Goal: Information Seeking & Learning: Learn about a topic

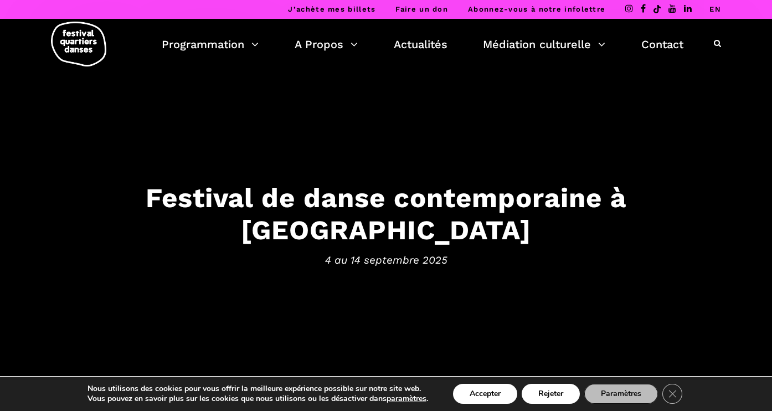
click at [497, 395] on button "Accepter" at bounding box center [485, 394] width 64 height 20
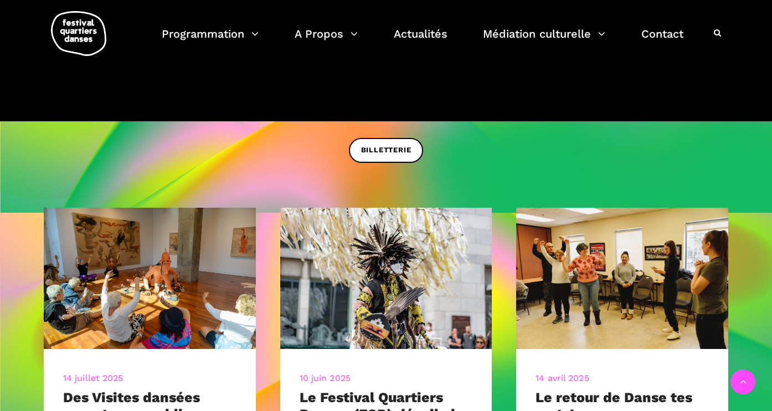
scroll to position [400, 0]
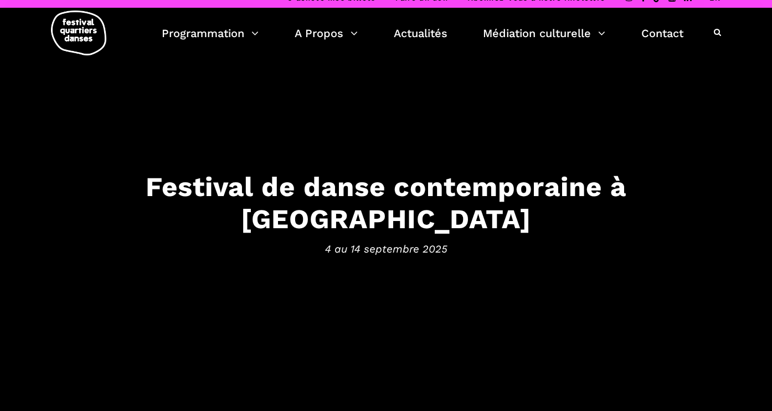
scroll to position [7, 0]
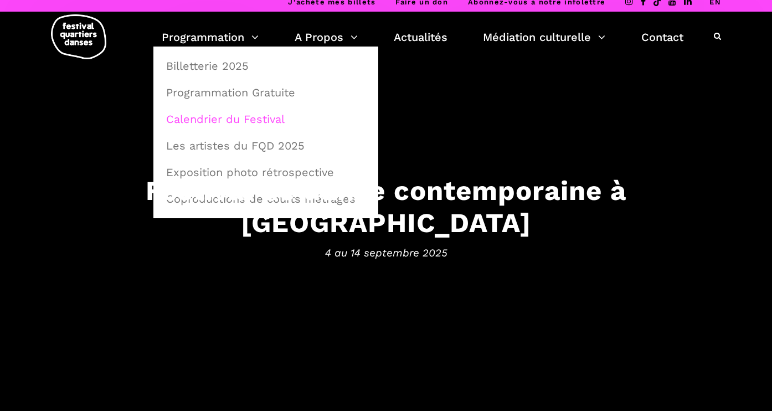
click at [209, 115] on link "Calendrier du Festival" at bounding box center [265, 118] width 213 height 25
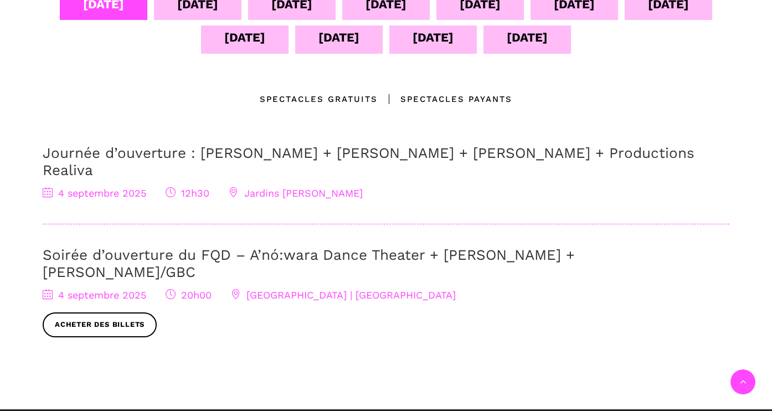
scroll to position [333, 0]
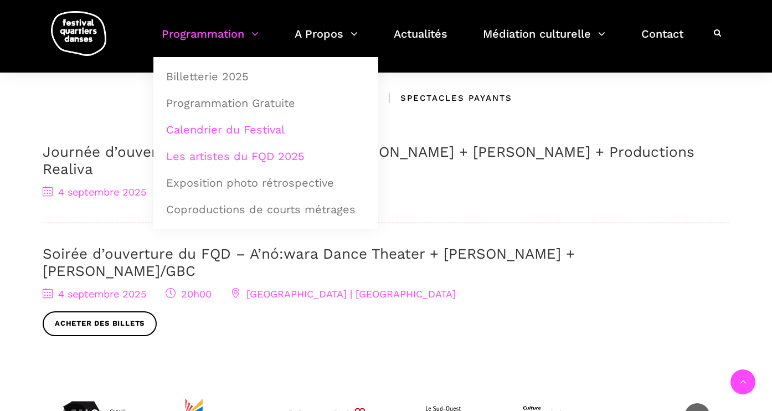
click at [229, 156] on link "Les artistes du FQD 2025" at bounding box center [265, 155] width 213 height 25
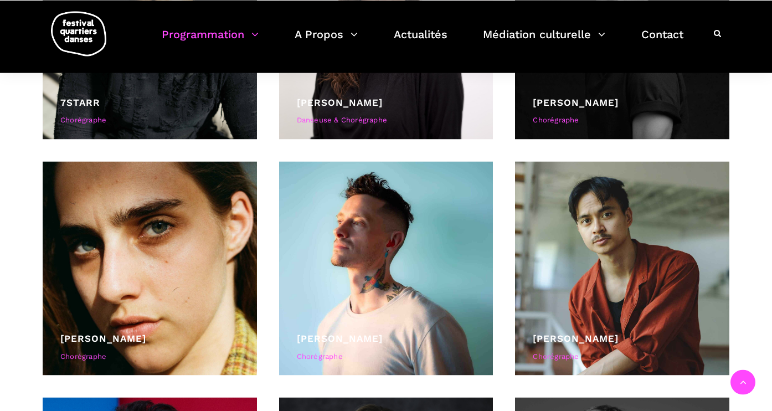
scroll to position [425, 0]
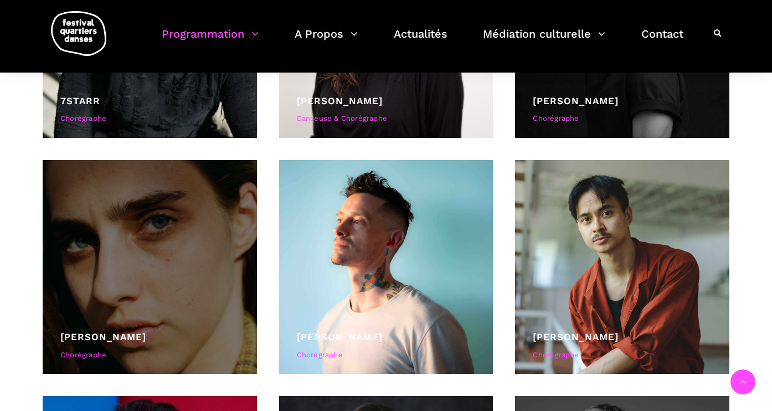
click at [117, 296] on div at bounding box center [150, 267] width 214 height 214
click at [117, 337] on link "Béatrice Larrivée" at bounding box center [103, 336] width 86 height 11
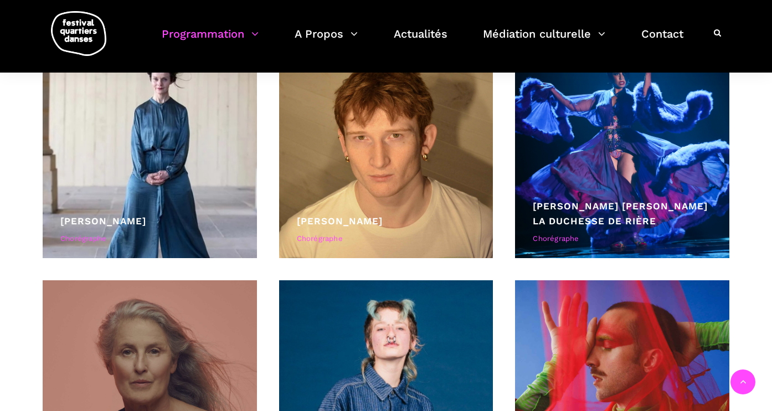
scroll to position [1873, 0]
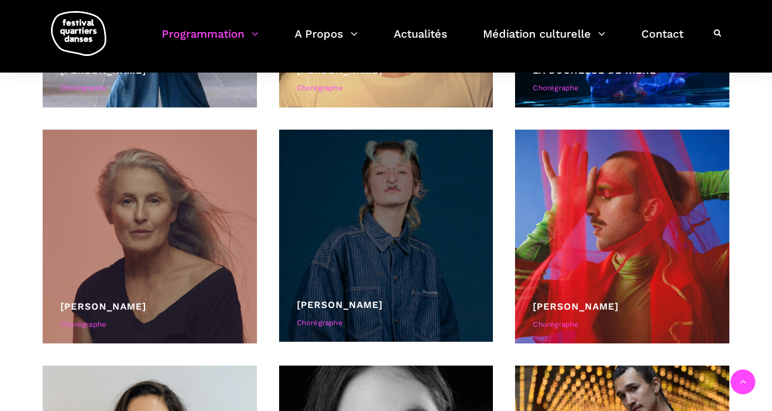
click at [396, 266] on div at bounding box center [386, 236] width 214 height 213
click at [395, 244] on div at bounding box center [386, 236] width 214 height 213
click at [379, 303] on link "[PERSON_NAME]" at bounding box center [340, 304] width 86 height 11
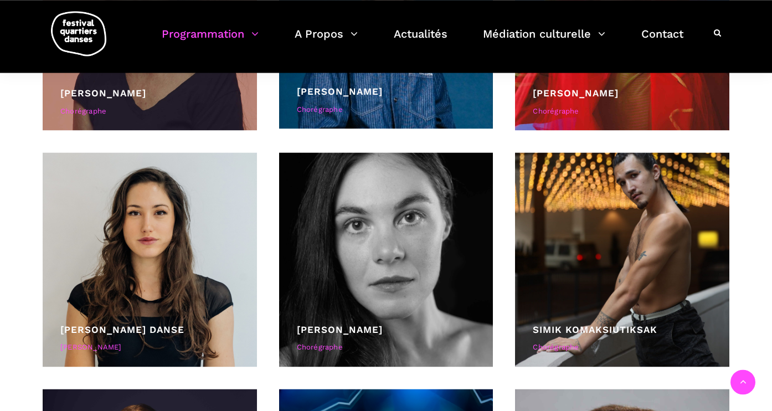
scroll to position [2094, 0]
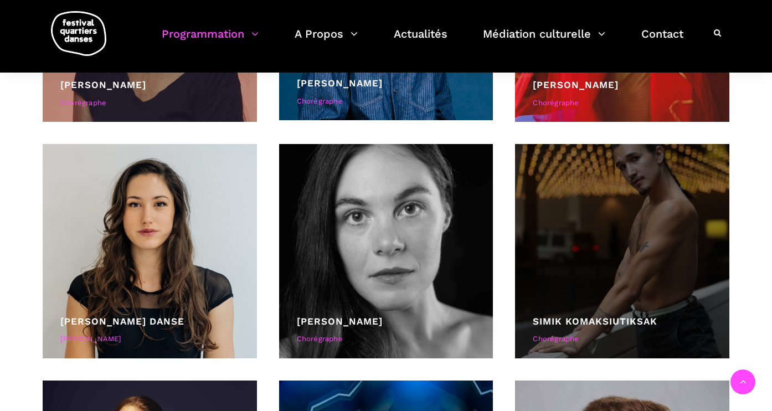
click at [680, 258] on div at bounding box center [622, 251] width 214 height 214
click at [603, 248] on div at bounding box center [622, 251] width 214 height 214
click at [569, 319] on link "Simik Komaksiutiksak" at bounding box center [595, 321] width 125 height 11
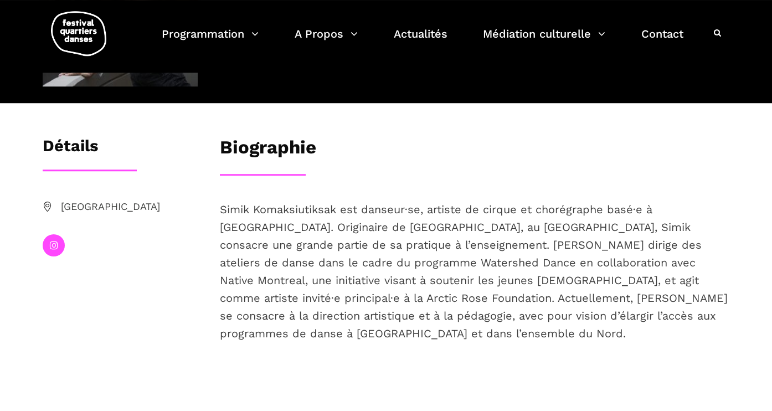
scroll to position [142, 0]
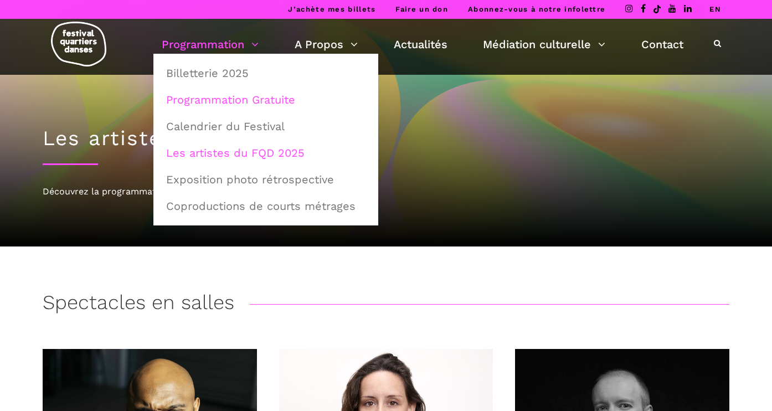
click at [214, 103] on link "Programmation Gratuite" at bounding box center [265, 99] width 213 height 25
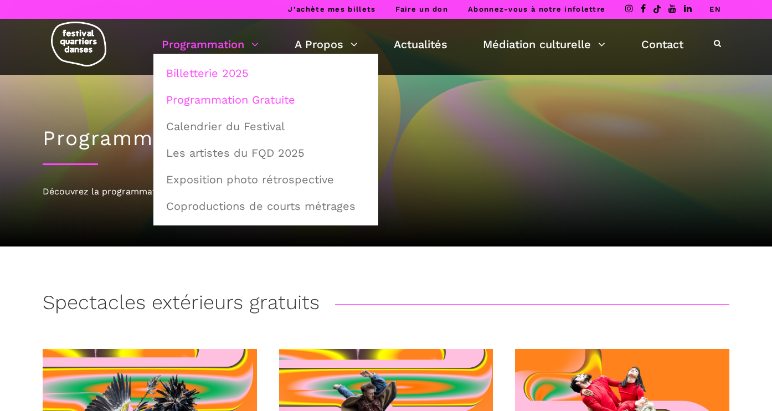
click at [219, 76] on link "Billetterie 2025" at bounding box center [265, 72] width 213 height 25
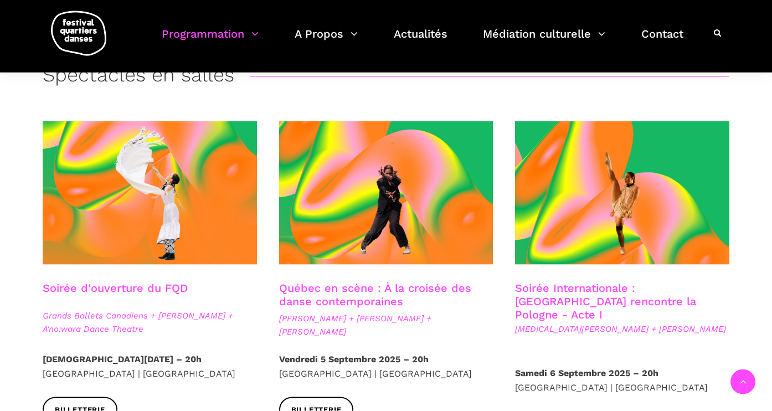
scroll to position [230, 0]
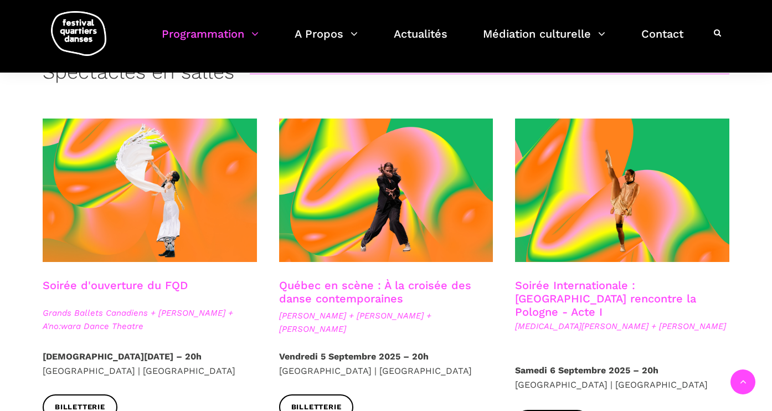
click at [82, 316] on span "Grands Ballets Canadiens + Charles Brecard + A'no:wara Dance Theatre" at bounding box center [150, 319] width 214 height 27
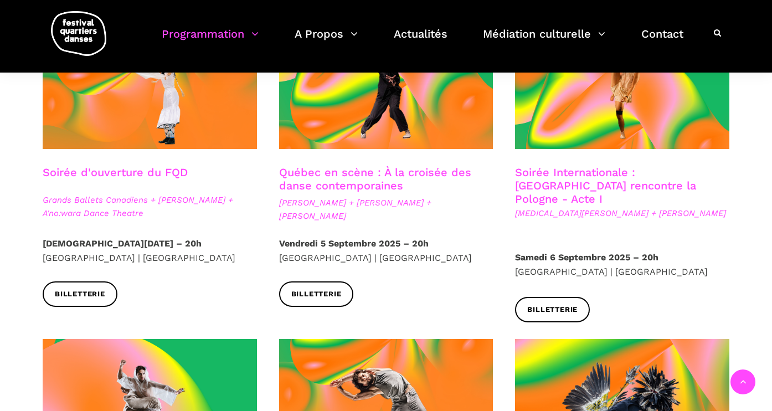
scroll to position [345, 0]
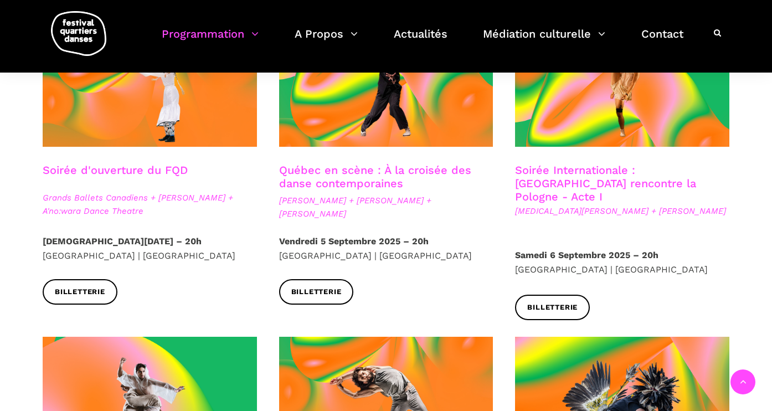
click at [92, 212] on span "Grands Ballets Canadiens + Charles Brecard + A'no:wara Dance Theatre" at bounding box center [150, 204] width 214 height 27
click at [119, 171] on link "Soirée d'ouverture du FQD" at bounding box center [115, 169] width 145 height 13
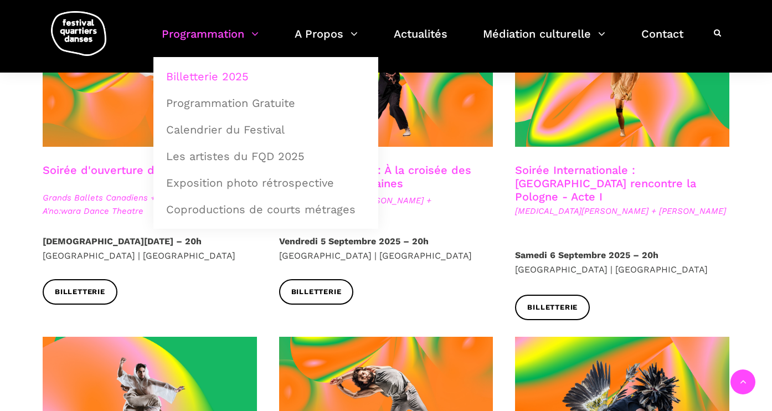
click at [213, 74] on link "Billetterie 2025" at bounding box center [265, 76] width 213 height 25
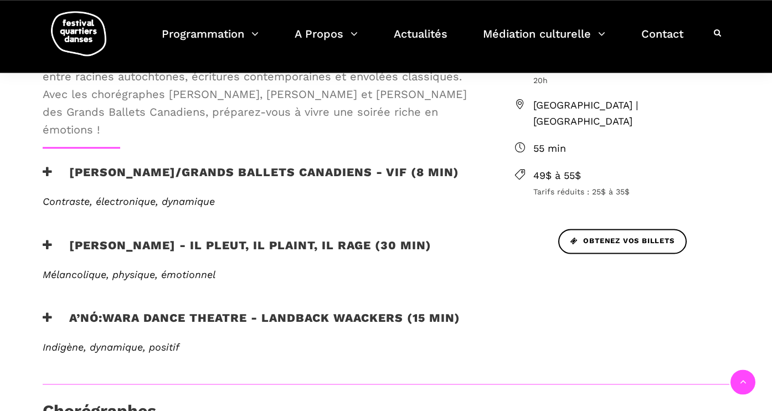
scroll to position [397, 0]
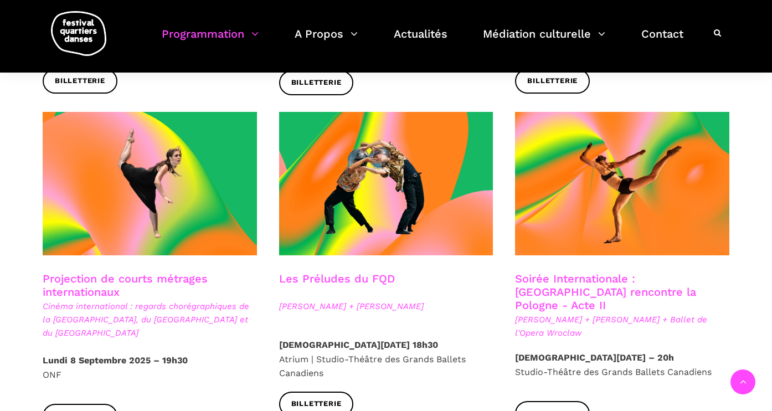
scroll to position [905, 0]
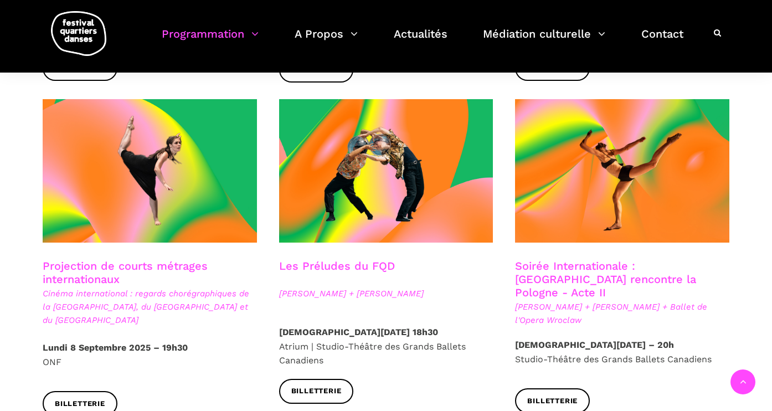
click at [595, 264] on link "Soirée Internationale : Montréal rencontre la Pologne - Acte II" at bounding box center [605, 279] width 181 height 40
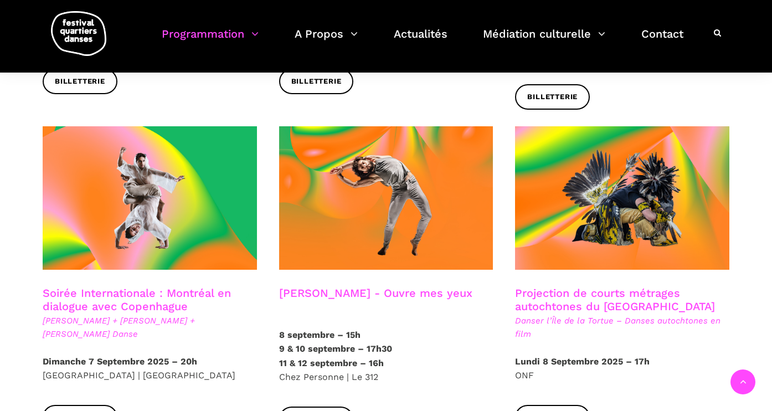
scroll to position [553, 0]
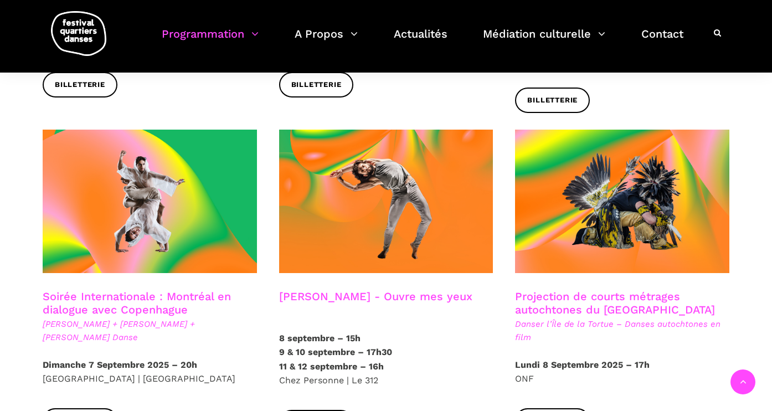
click at [366, 290] on h3 "Charles-Alexis Desgagnés - Ouvre mes yeux" at bounding box center [375, 304] width 193 height 28
click at [365, 290] on h3 "Charles-Alexis Desgagnés - Ouvre mes yeux" at bounding box center [375, 304] width 193 height 28
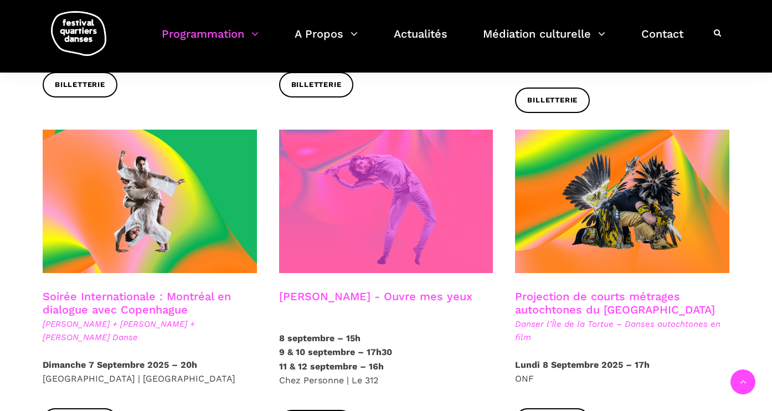
click at [380, 236] on span at bounding box center [386, 201] width 214 height 143
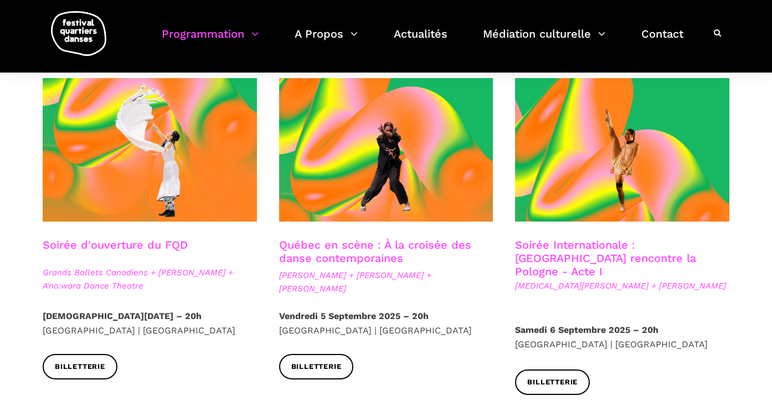
scroll to position [0, 0]
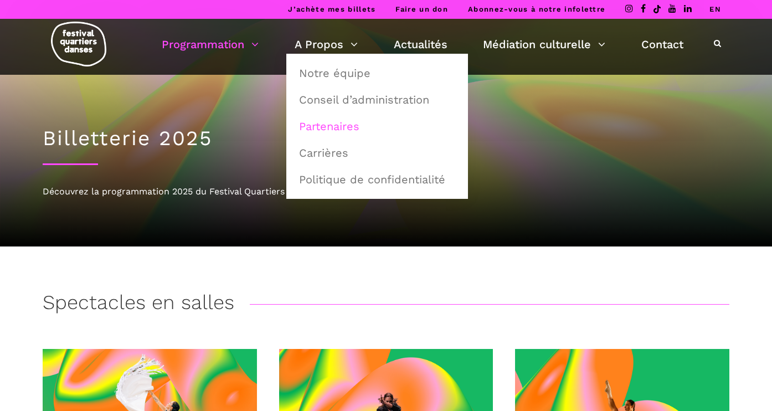
click at [327, 120] on link "Partenaires" at bounding box center [376, 125] width 169 height 25
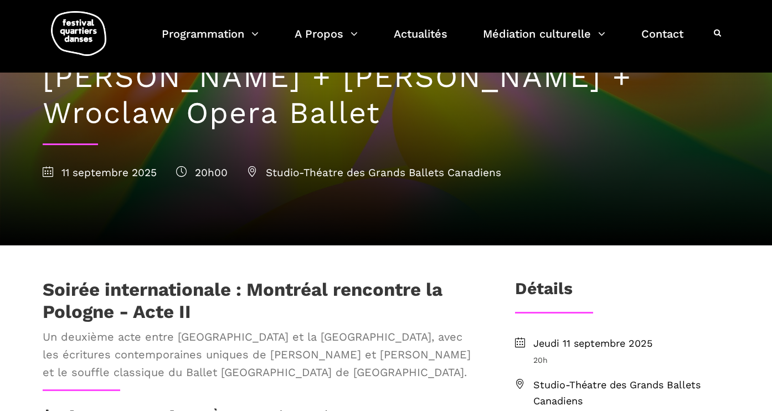
scroll to position [110, 0]
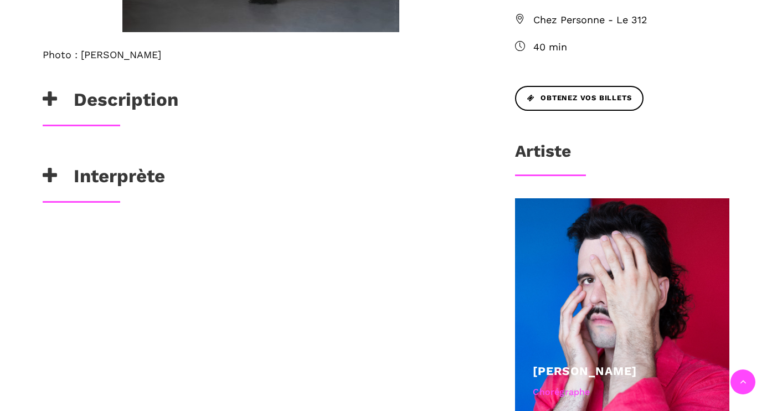
scroll to position [547, 0]
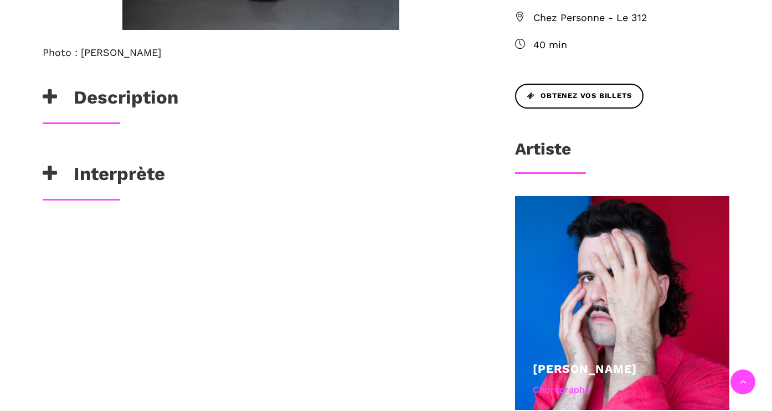
click at [111, 105] on h3 "Description" at bounding box center [111, 100] width 136 height 28
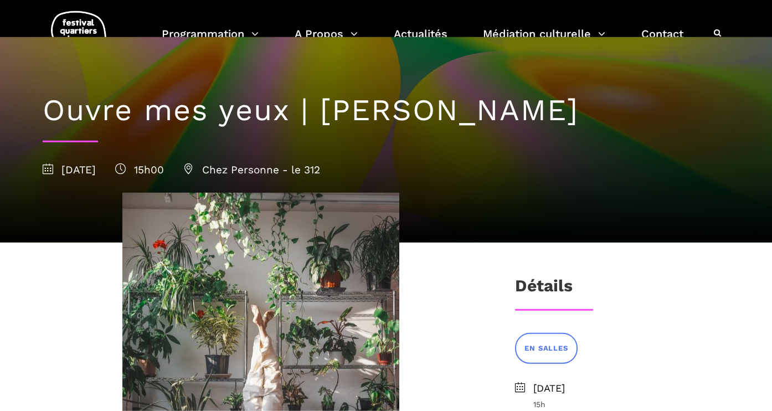
scroll to position [0, 0]
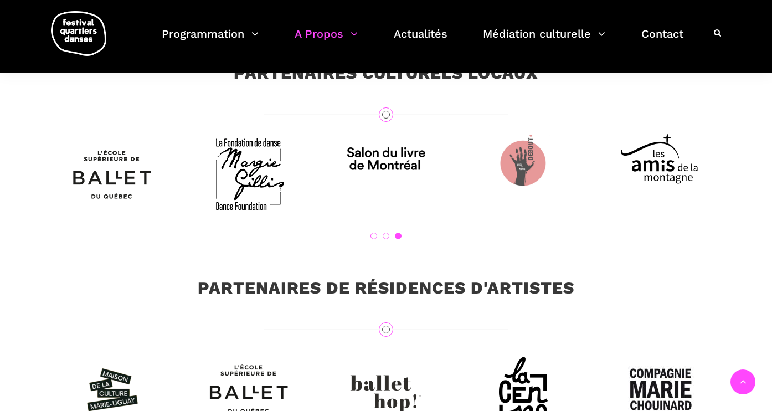
scroll to position [3062, 0]
click at [388, 239] on link "2" at bounding box center [386, 235] width 7 height 7
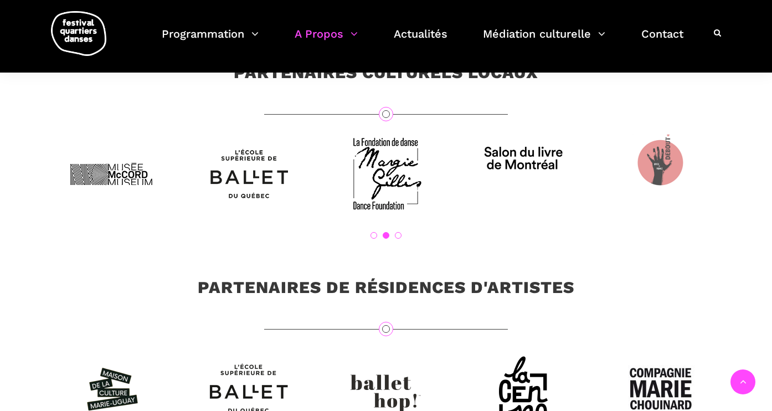
click at [373, 239] on link "1" at bounding box center [373, 235] width 7 height 7
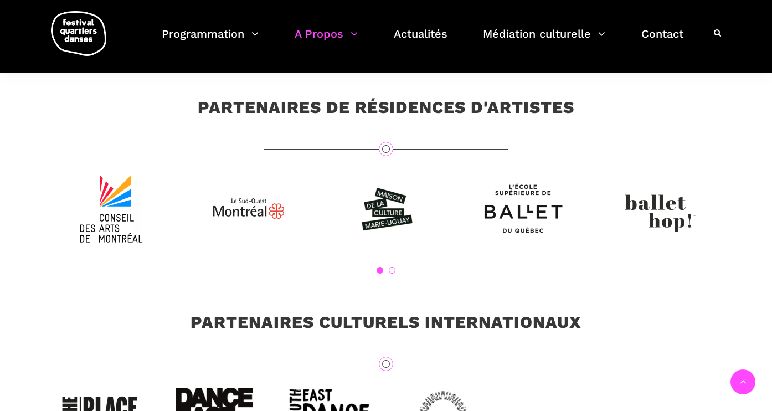
scroll to position [3240, 0]
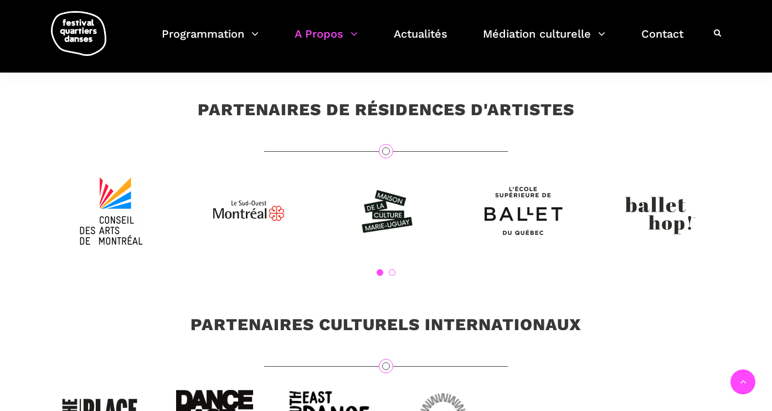
click at [393, 276] on link "2" at bounding box center [392, 272] width 7 height 7
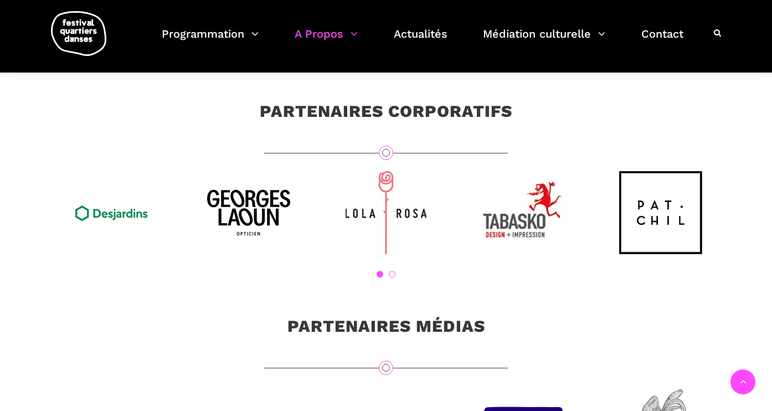
scroll to position [3650, 0]
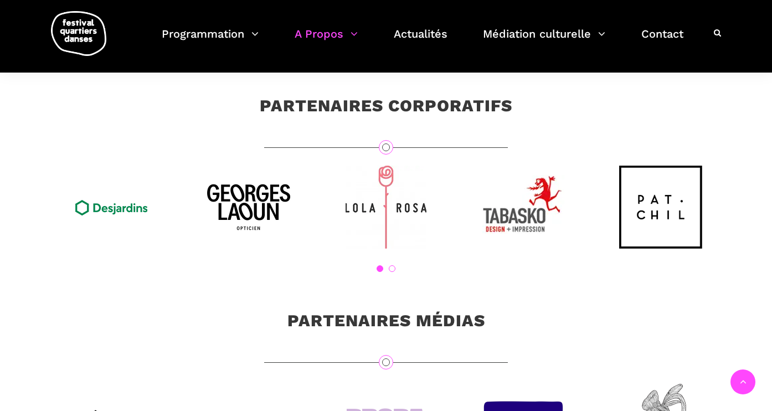
click at [391, 272] on link "2" at bounding box center [392, 268] width 7 height 7
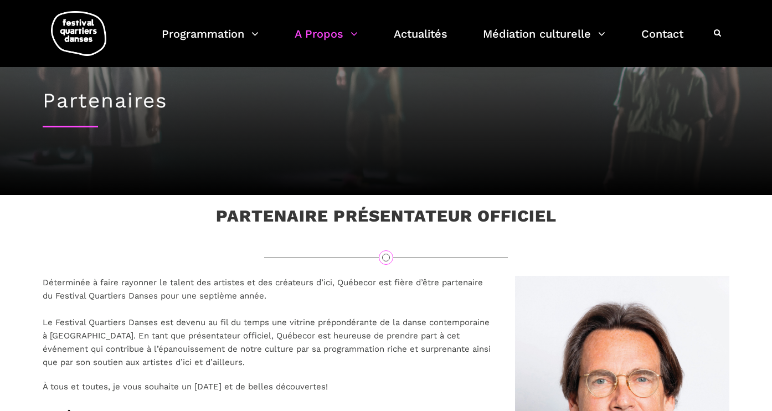
scroll to position [0, 0]
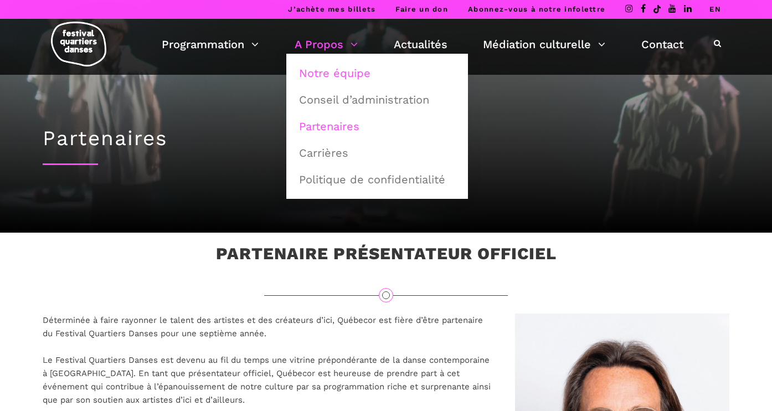
click at [331, 69] on link "Notre équipe" at bounding box center [376, 72] width 169 height 25
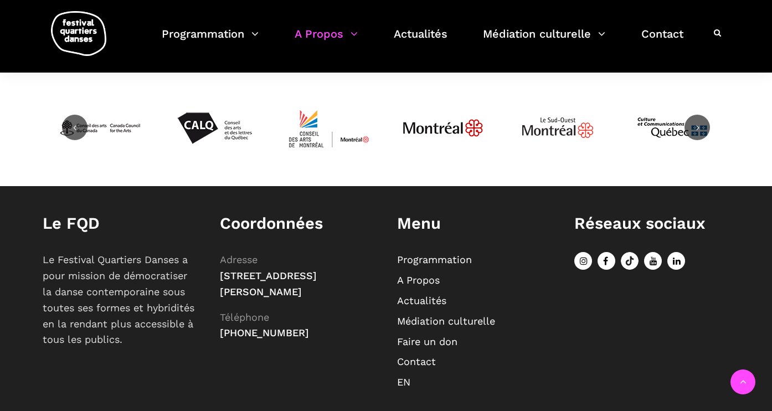
scroll to position [786, 0]
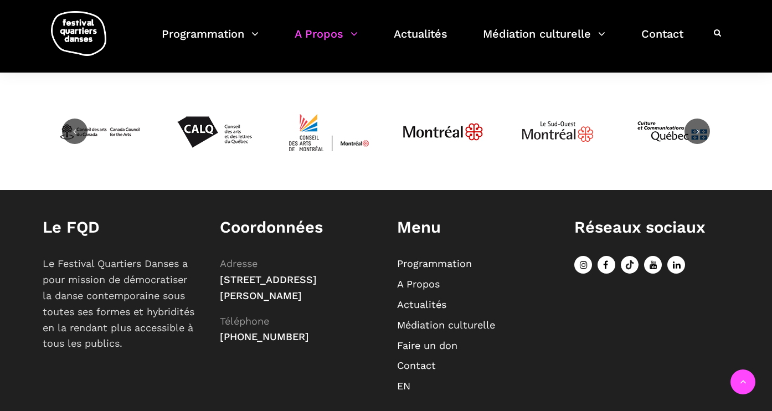
click at [84, 135] on link at bounding box center [74, 130] width 25 height 25
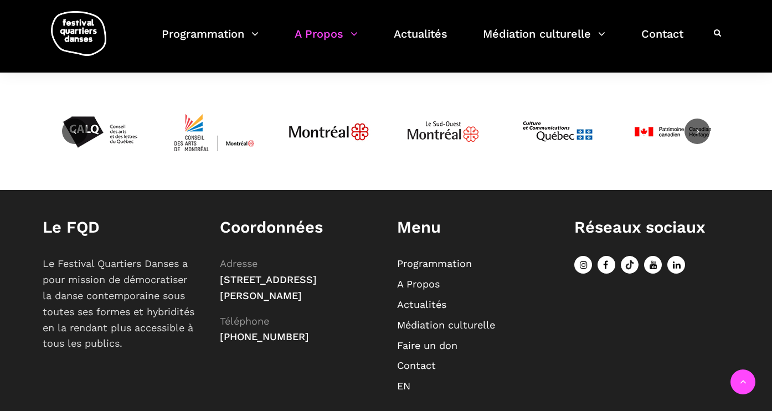
click at [84, 135] on link at bounding box center [74, 130] width 25 height 25
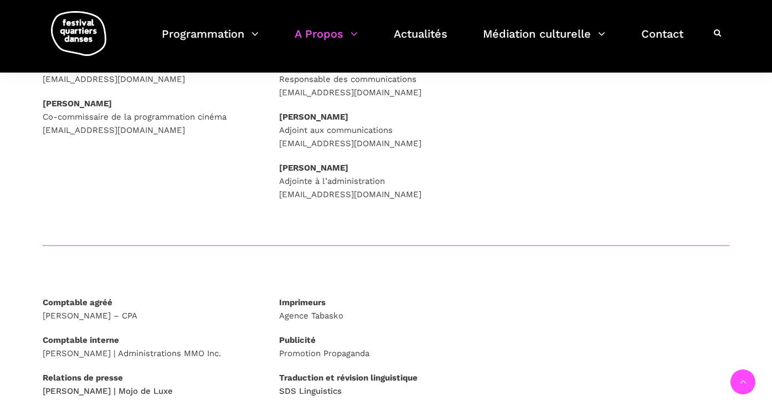
scroll to position [83, 0]
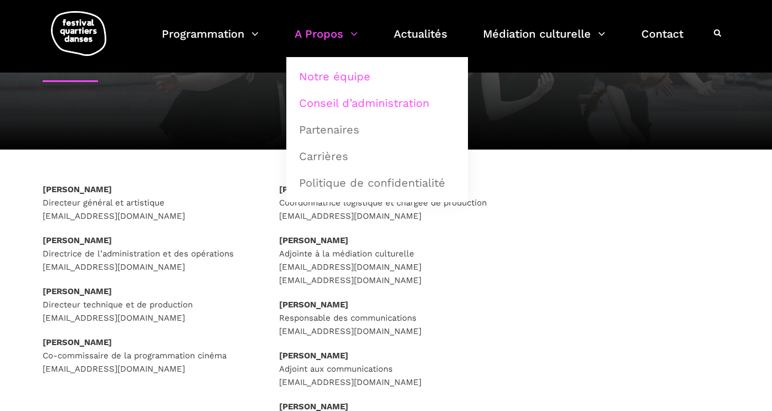
click at [332, 101] on link "Conseil d’administration" at bounding box center [376, 102] width 169 height 25
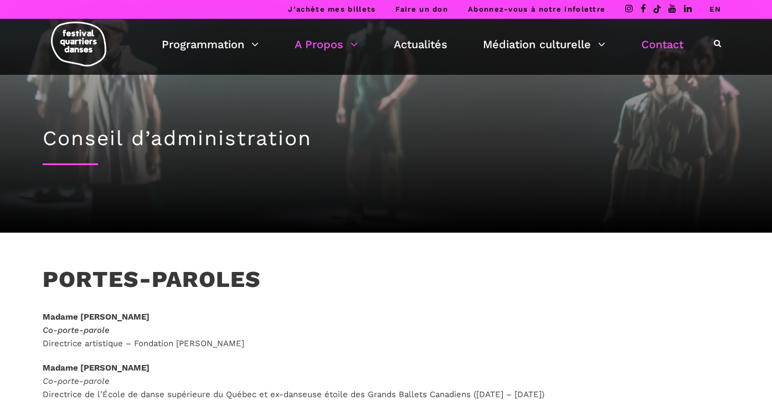
click at [647, 46] on link "Contact" at bounding box center [662, 44] width 42 height 19
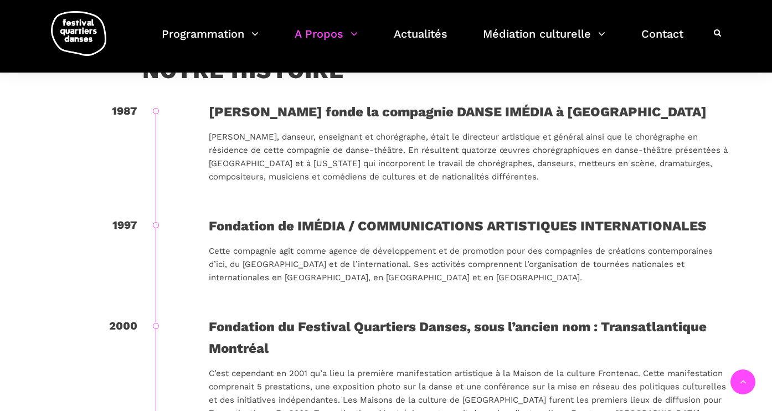
scroll to position [597, 0]
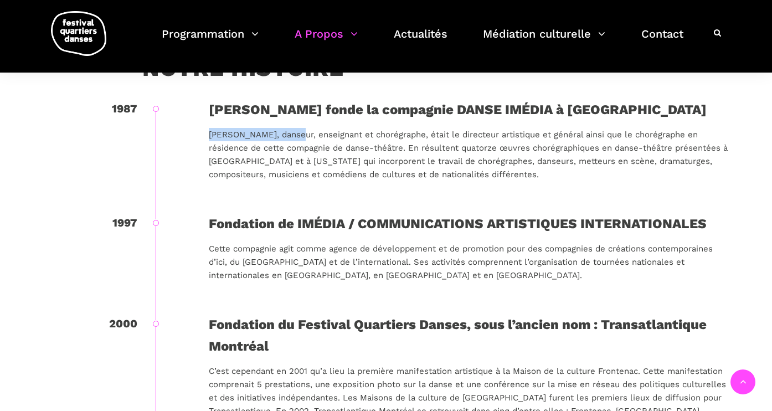
drag, startPoint x: 296, startPoint y: 132, endPoint x: 211, endPoint y: 132, distance: 84.7
click at [211, 132] on p "[PERSON_NAME], danseur, enseignant et chorégraphe, était le directeur artistiqu…" at bounding box center [469, 154] width 520 height 53
copy p "[PERSON_NAME]"
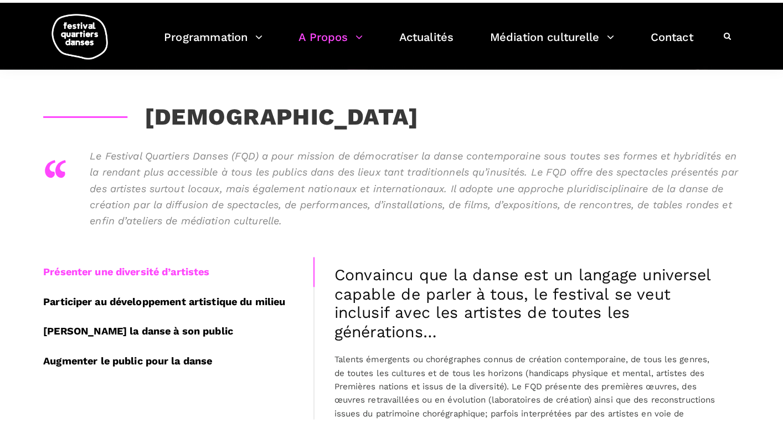
scroll to position [0, 0]
